Goal: Check status: Check status

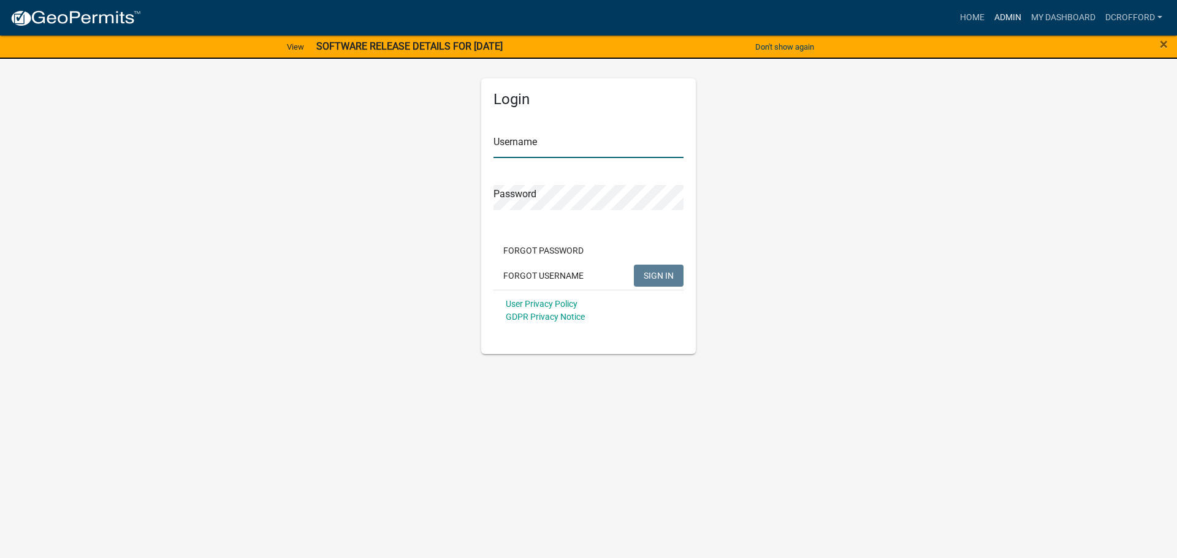
type input "dcrofford"
click at [1011, 15] on link "Admin" at bounding box center [1007, 17] width 37 height 23
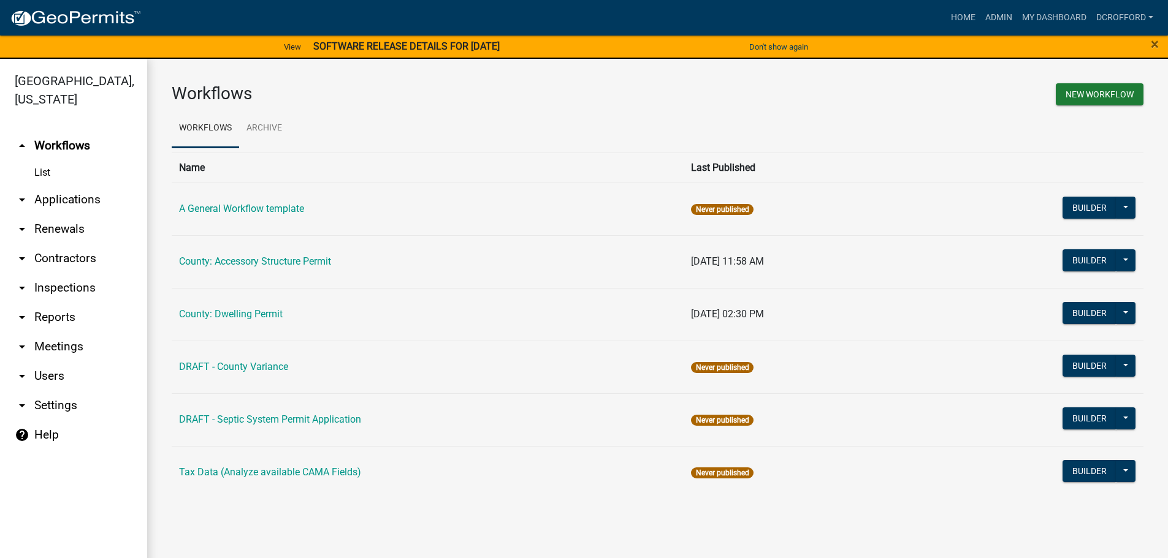
click at [73, 192] on link "arrow_drop_down Applications" at bounding box center [73, 199] width 147 height 29
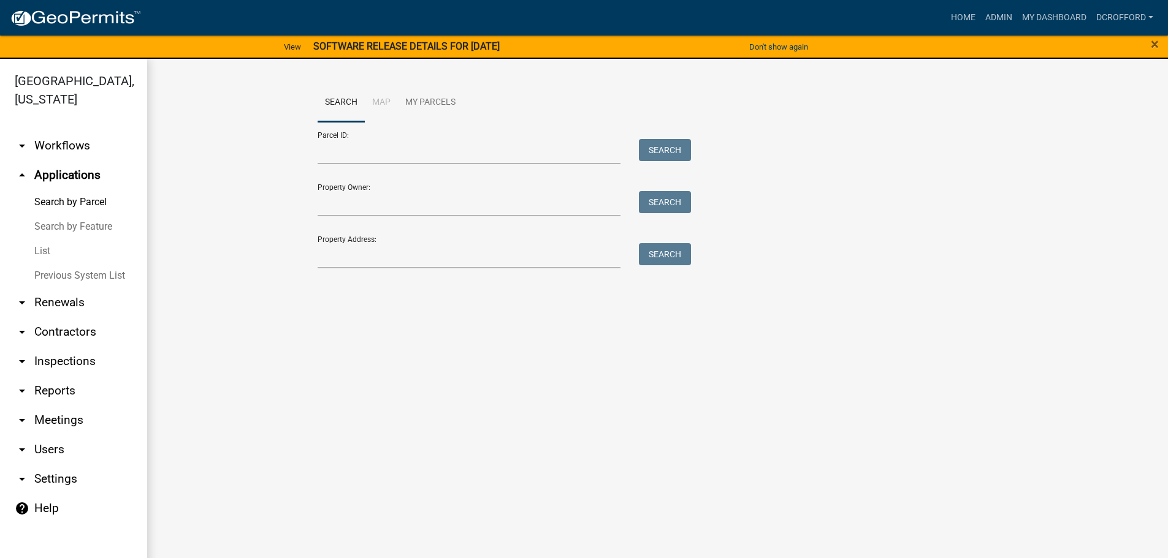
click at [35, 254] on link "List" at bounding box center [73, 251] width 147 height 25
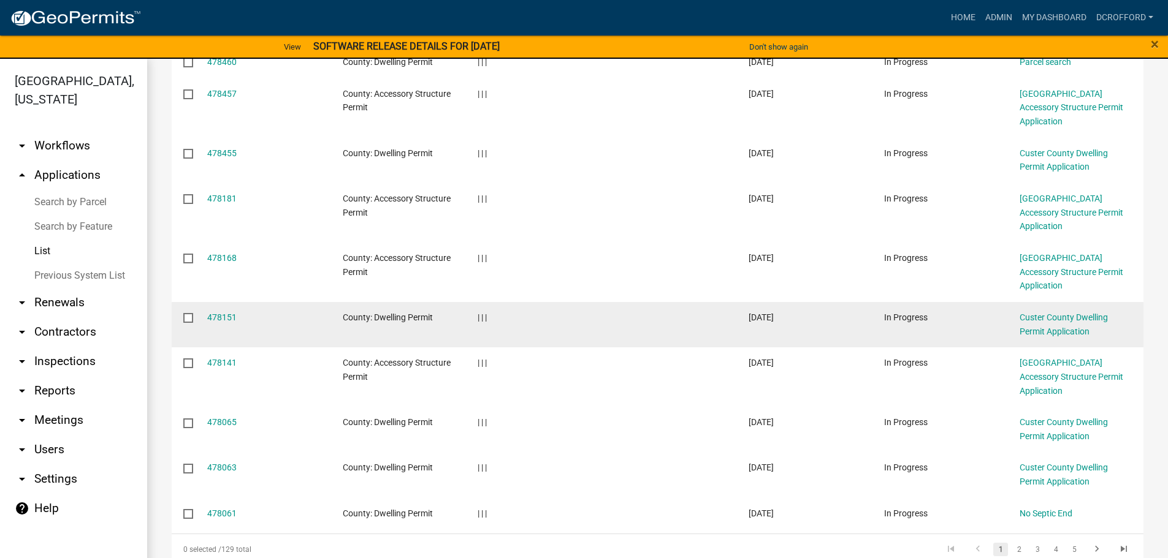
scroll to position [259, 0]
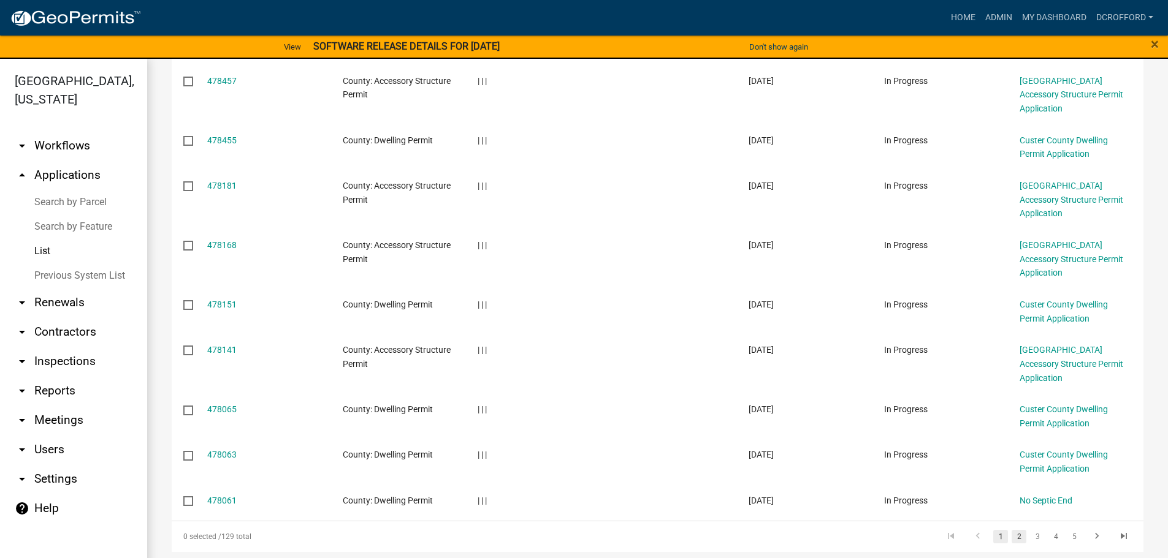
click at [1011, 530] on link "2" at bounding box center [1018, 536] width 15 height 13
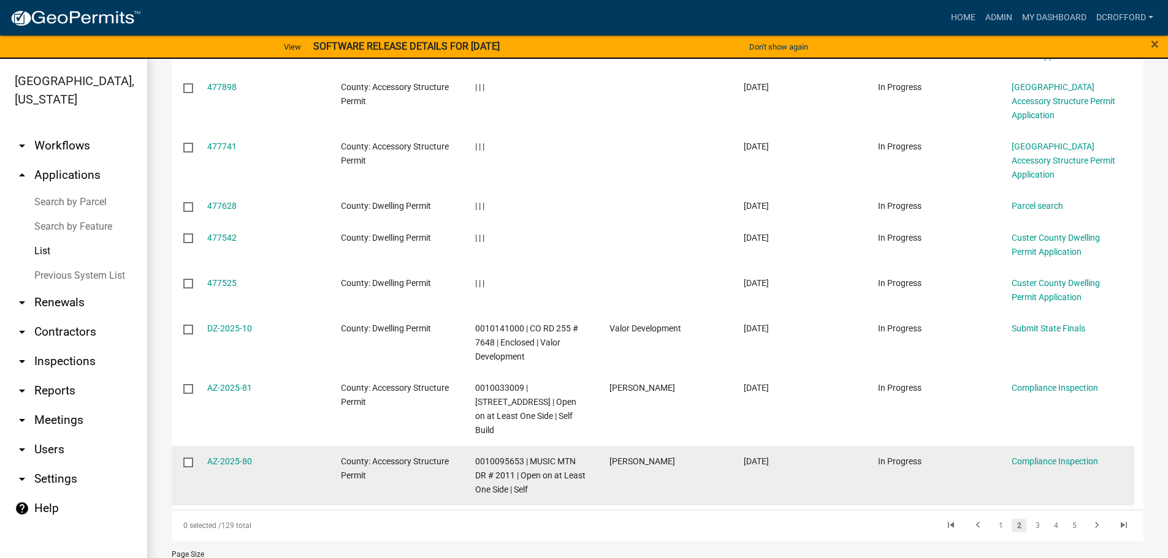
scroll to position [329, 0]
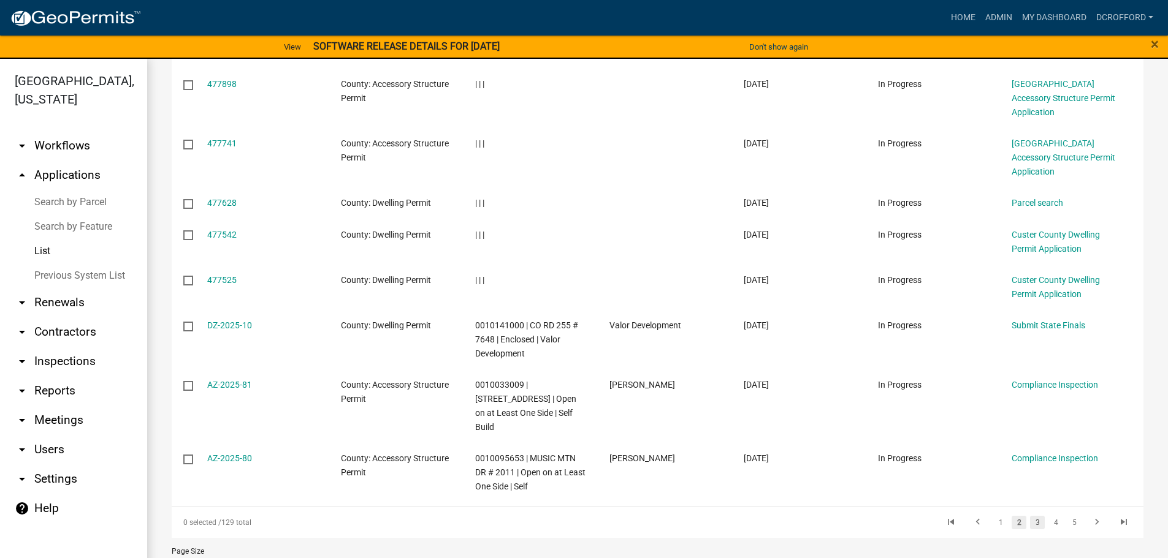
click at [1030, 516] on link "3" at bounding box center [1037, 522] width 15 height 13
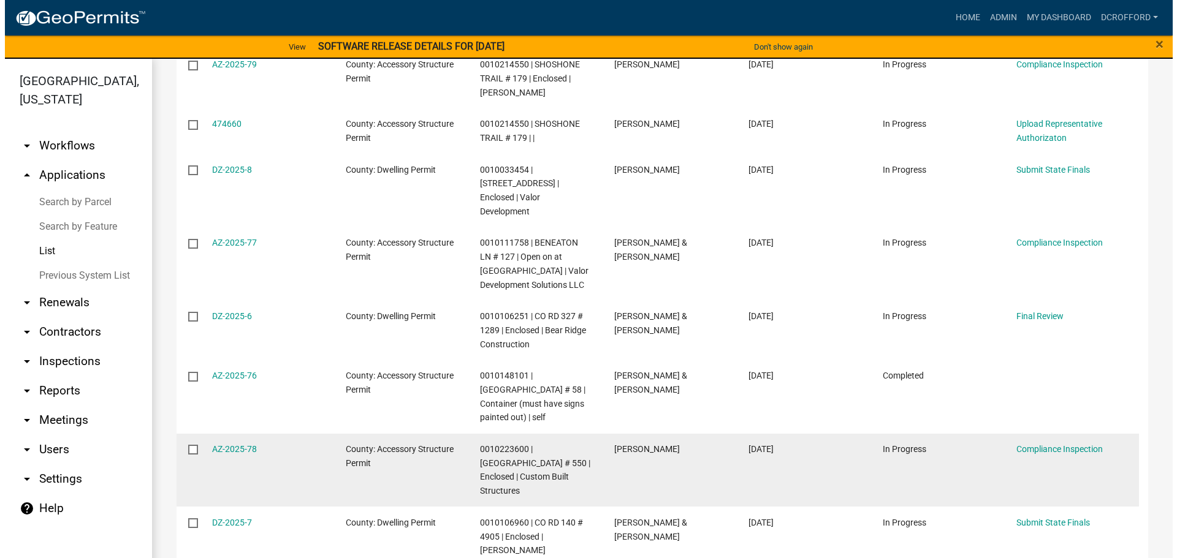
scroll to position [413, 0]
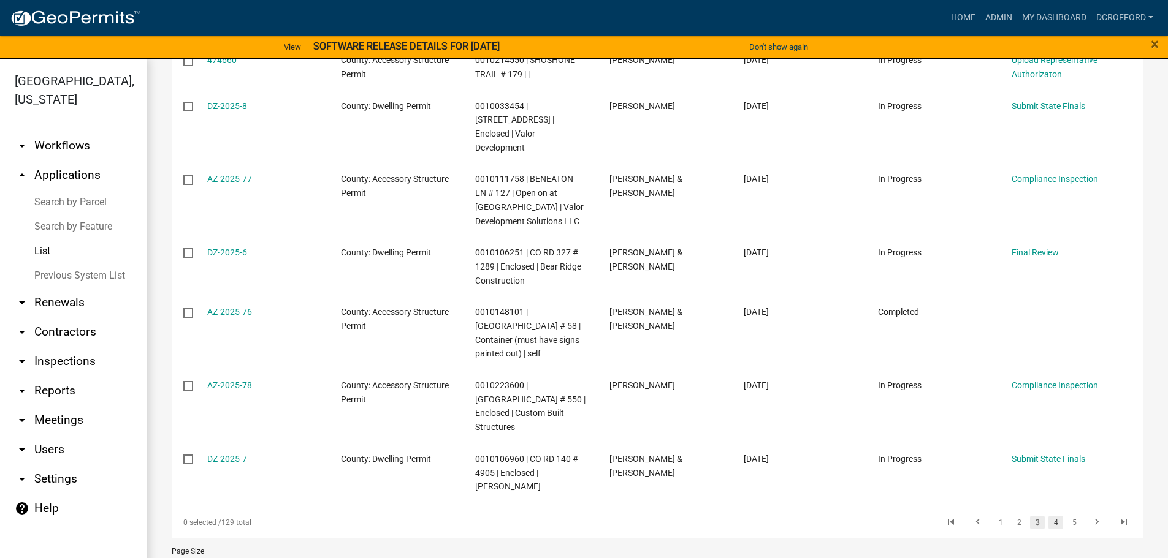
click at [1048, 516] on link "4" at bounding box center [1055, 522] width 15 height 13
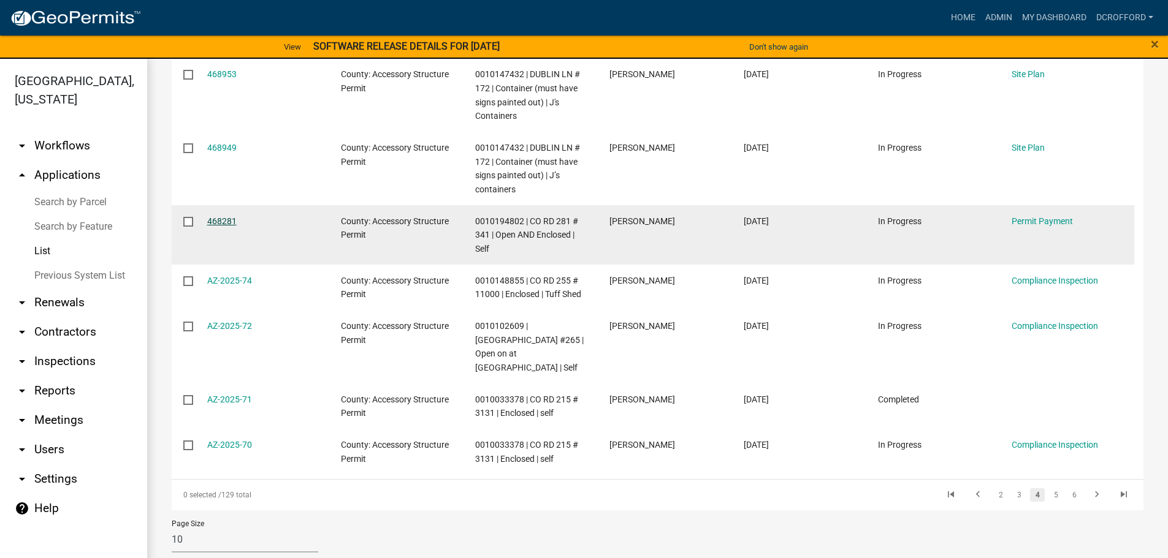
click at [226, 221] on link "468281" at bounding box center [221, 221] width 29 height 10
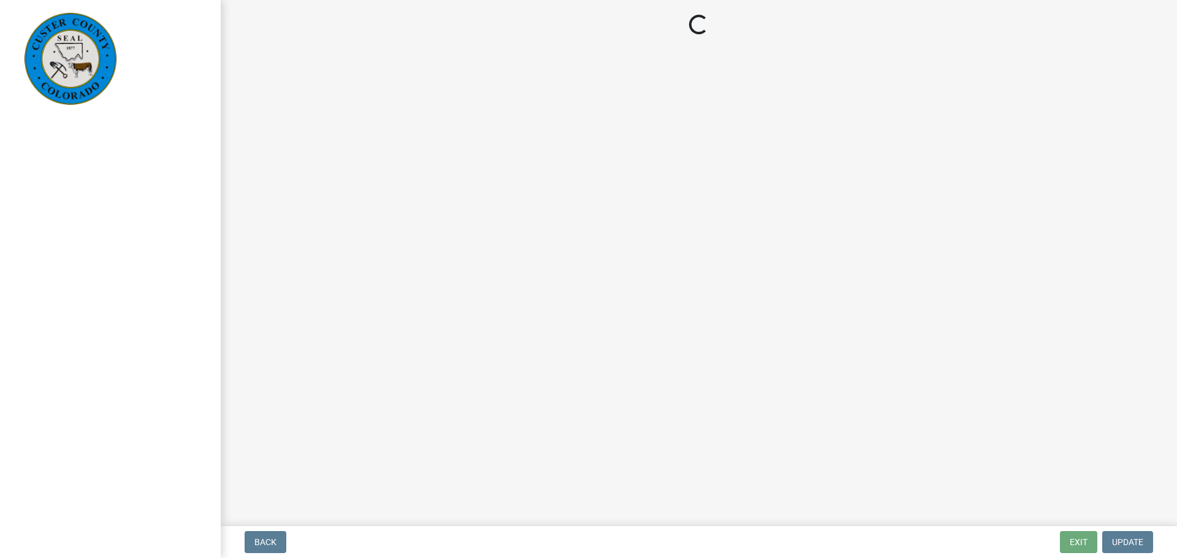
select select "3: 3"
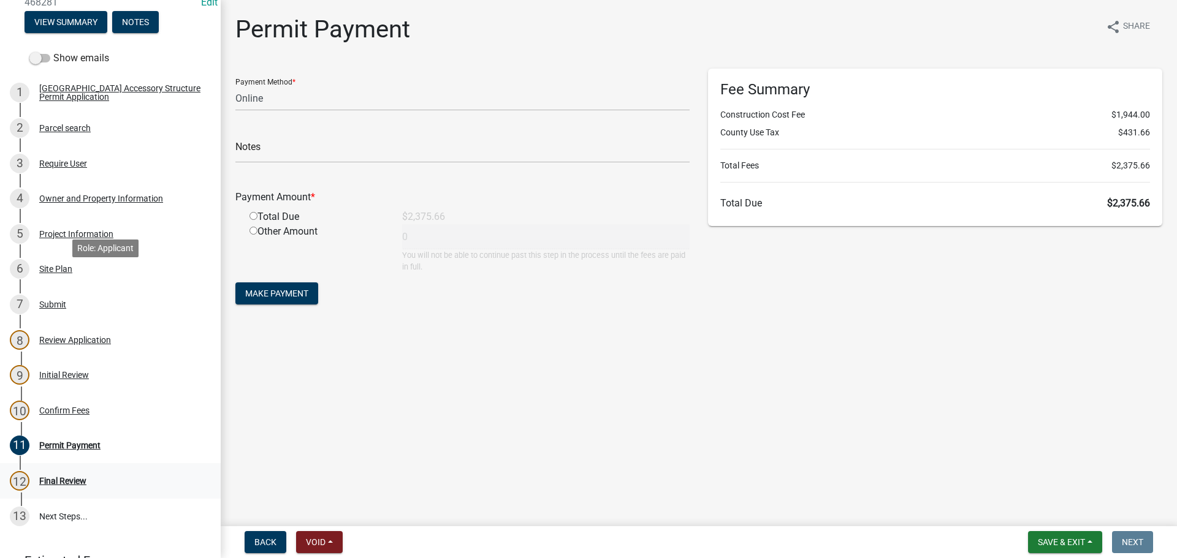
scroll to position [184, 0]
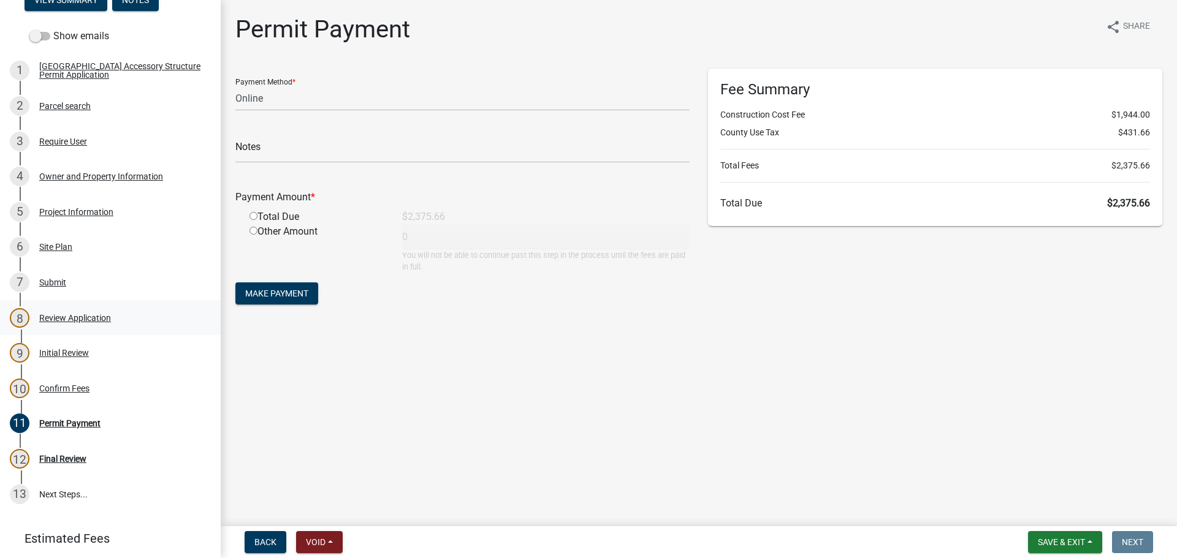
click at [62, 314] on div "Review Application" at bounding box center [75, 318] width 72 height 9
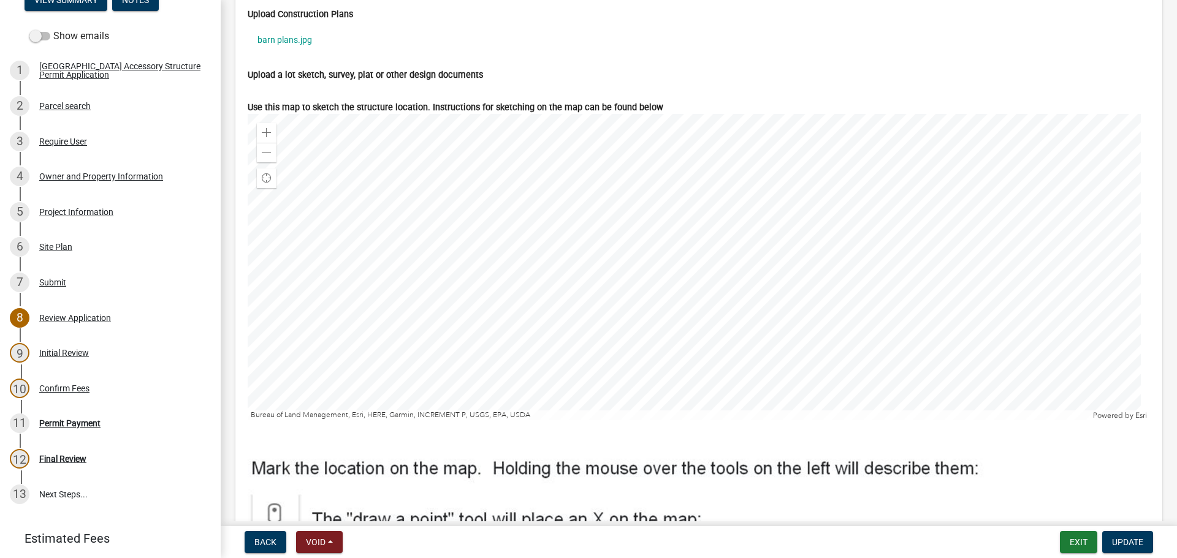
scroll to position [4536, 0]
click at [300, 53] on link "barn plans.jpg" at bounding box center [699, 39] width 902 height 28
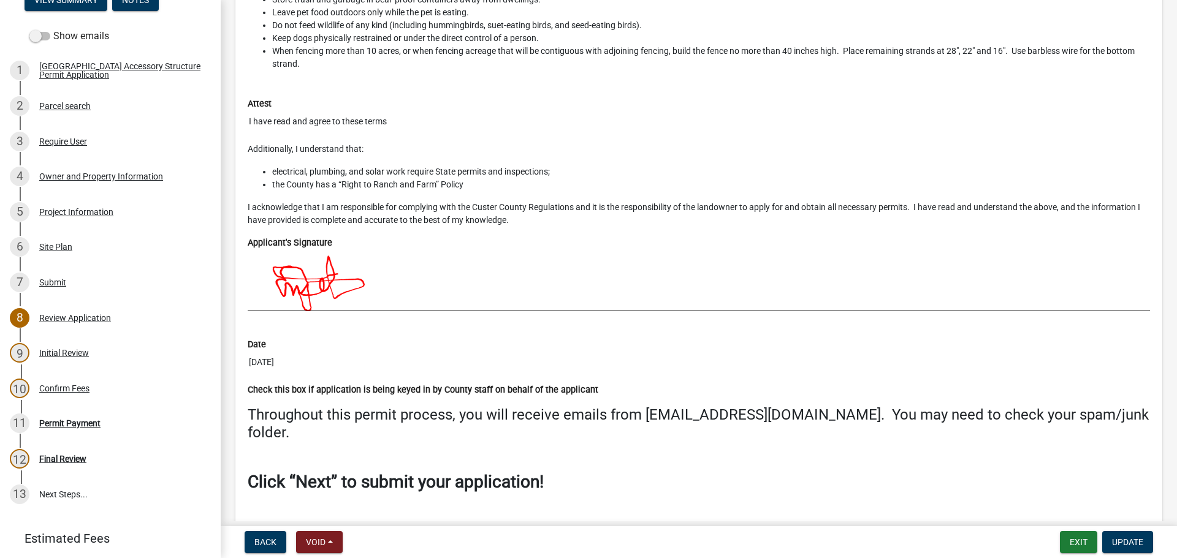
scroll to position [5485, 0]
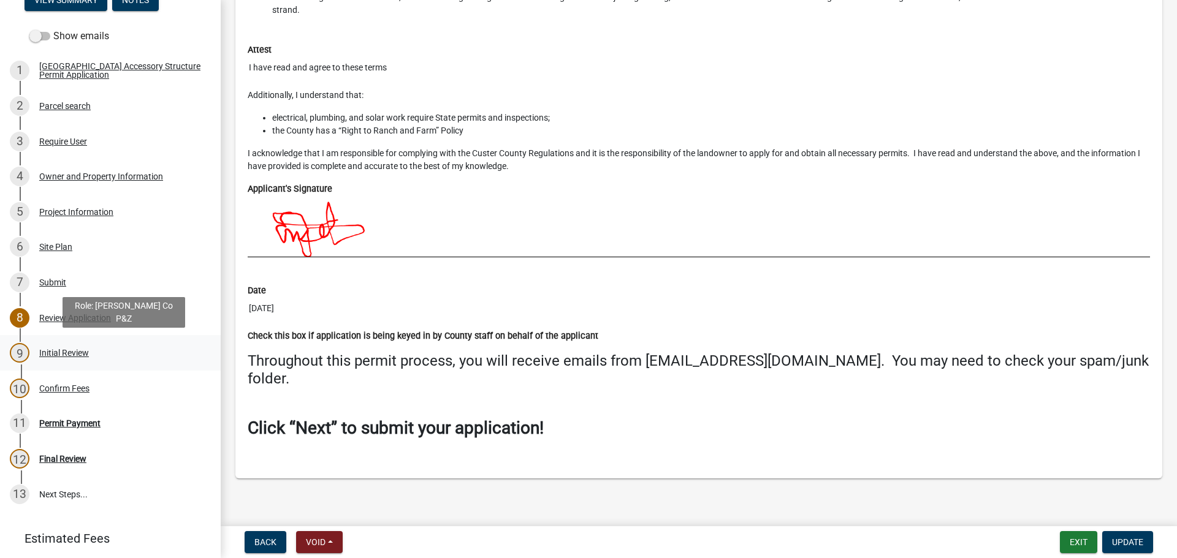
click at [55, 349] on div "Initial Review" at bounding box center [64, 353] width 50 height 9
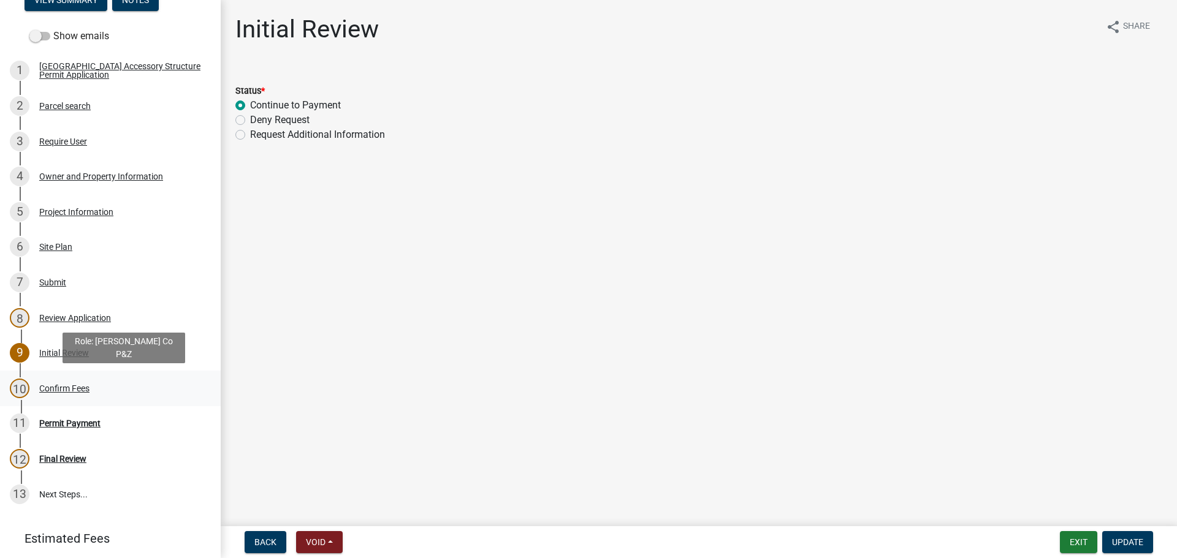
click at [58, 386] on div "Confirm Fees" at bounding box center [64, 388] width 50 height 9
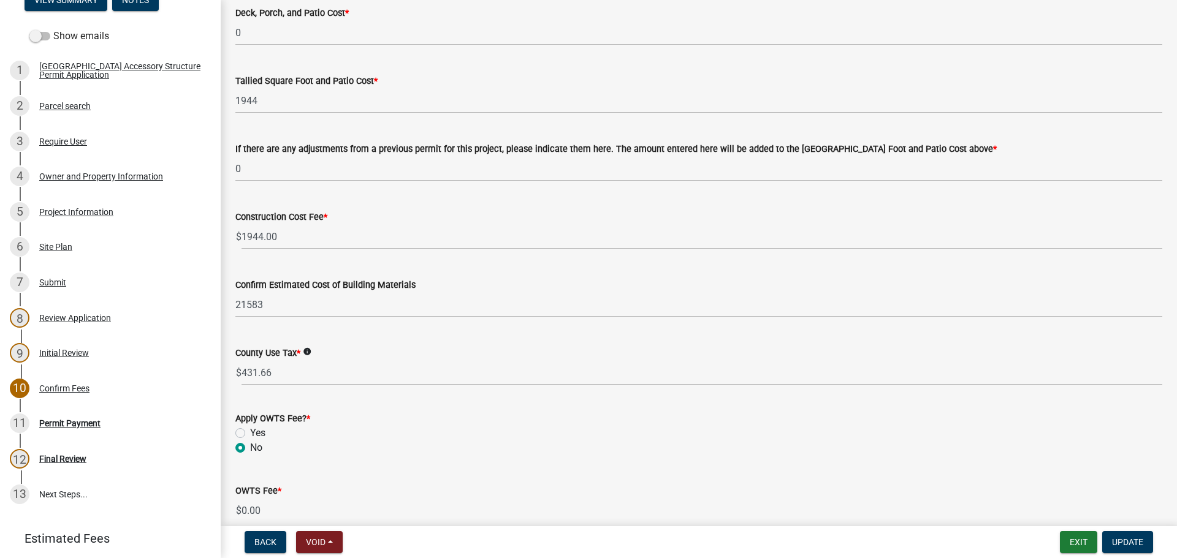
scroll to position [551, 0]
